Goal: Obtain resource: Download file/media

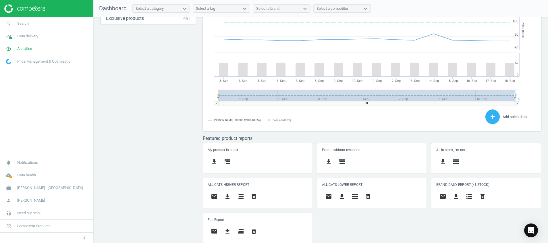
scroll to position [152, 0]
click at [7, 36] on icon "timeline" at bounding box center [8, 36] width 11 height 11
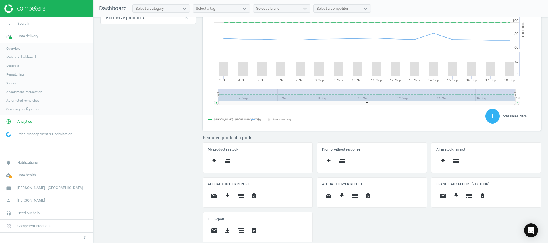
click at [9, 82] on span "Stores" at bounding box center [11, 83] width 10 height 5
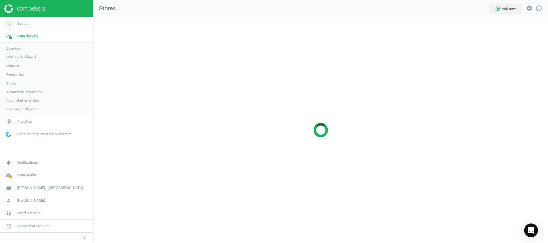
scroll to position [239, 468]
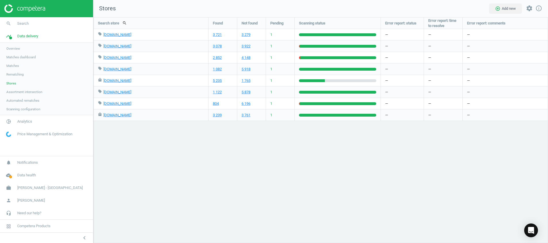
click at [21, 7] on img at bounding box center [24, 8] width 41 height 9
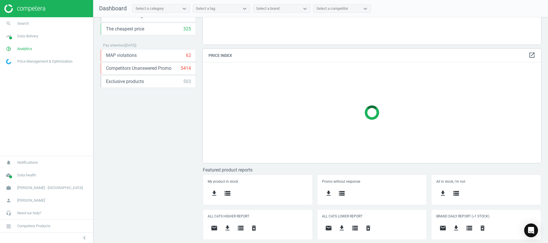
scroll to position [120, 0]
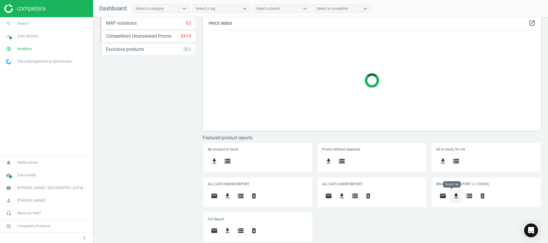
click at [454, 193] on icon "get_app" at bounding box center [455, 195] width 7 height 7
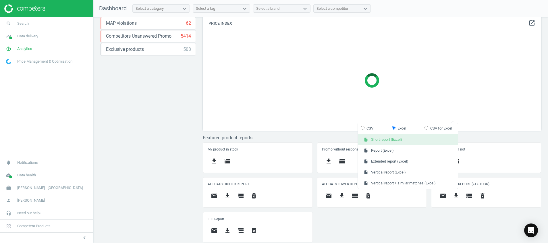
click at [404, 141] on button "insert_drive_file Short report (Excel)" at bounding box center [408, 139] width 100 height 11
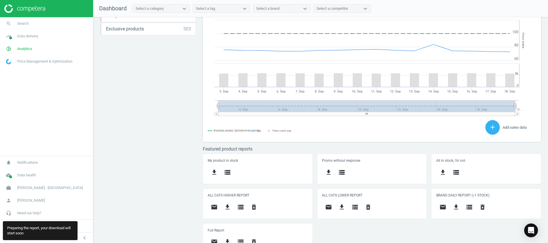
scroll to position [152, 0]
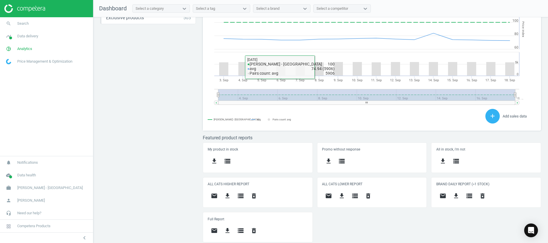
click at [177, 99] on div "Price protection ( [DATE] ) Prices are 100% below min competitor 13 keyboard_ar…" at bounding box center [320, 131] width 454 height 229
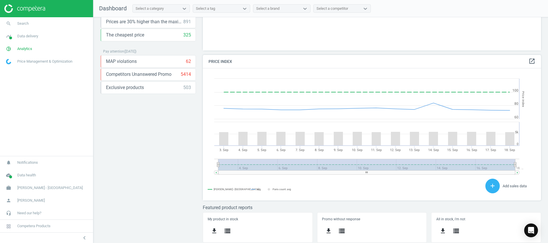
scroll to position [0, 0]
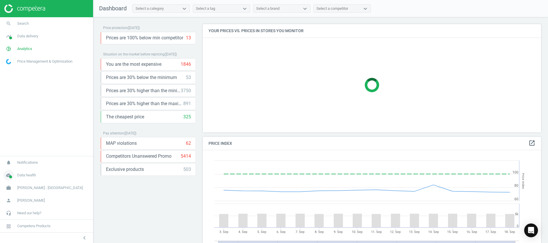
click at [5, 179] on icon "cloud_done" at bounding box center [8, 175] width 11 height 11
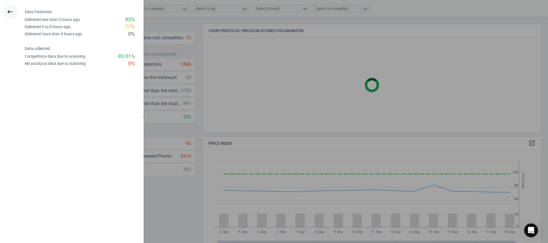
click at [9, 13] on icon "keyboard_backspace" at bounding box center [10, 11] width 7 height 7
